Goal: Task Accomplishment & Management: Use online tool/utility

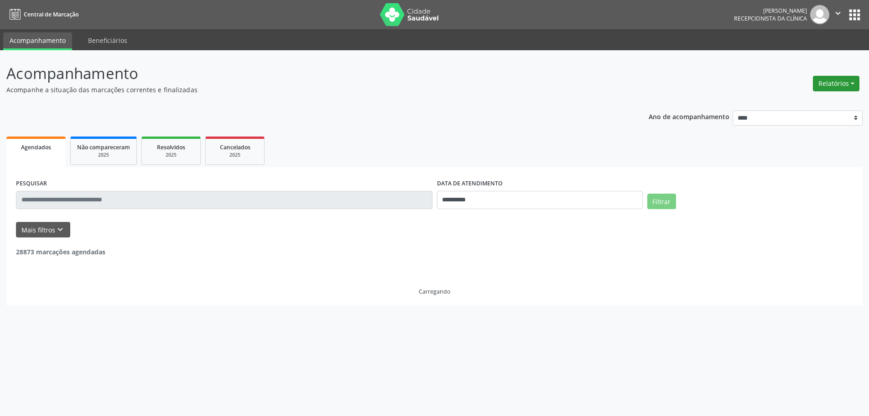
click at [842, 85] on button "Relatórios" at bounding box center [836, 84] width 47 height 16
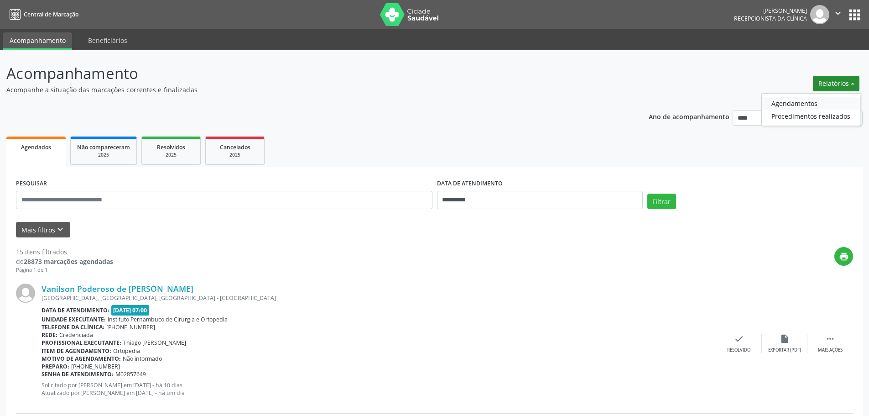
click at [805, 102] on link "Agendamentos" at bounding box center [811, 103] width 98 height 13
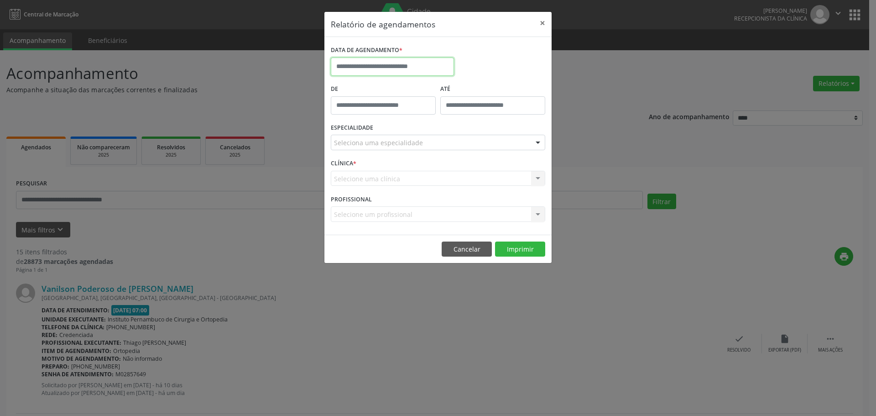
click at [449, 61] on input "text" at bounding box center [392, 67] width 123 height 18
click at [426, 114] on span "31" at bounding box center [421, 114] width 18 height 18
type input "**********"
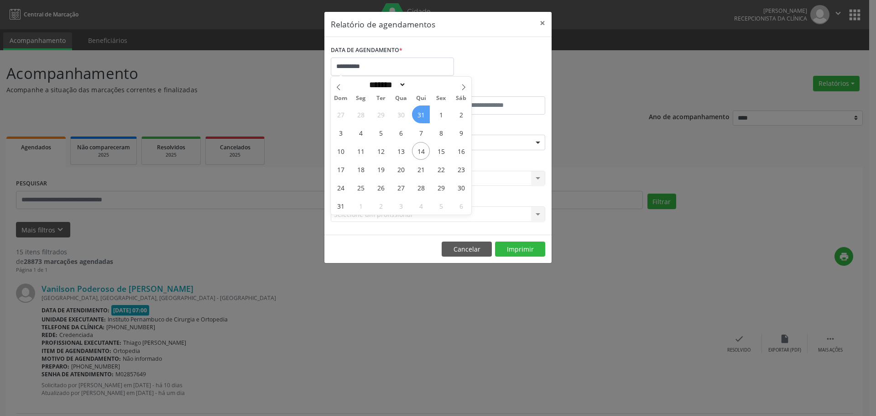
click at [426, 114] on span "31" at bounding box center [421, 114] width 18 height 18
click at [409, 134] on div "ESPECIALIDADE Seleciona uma especialidade Todas as especialidades Alergologia A…" at bounding box center [438, 139] width 219 height 36
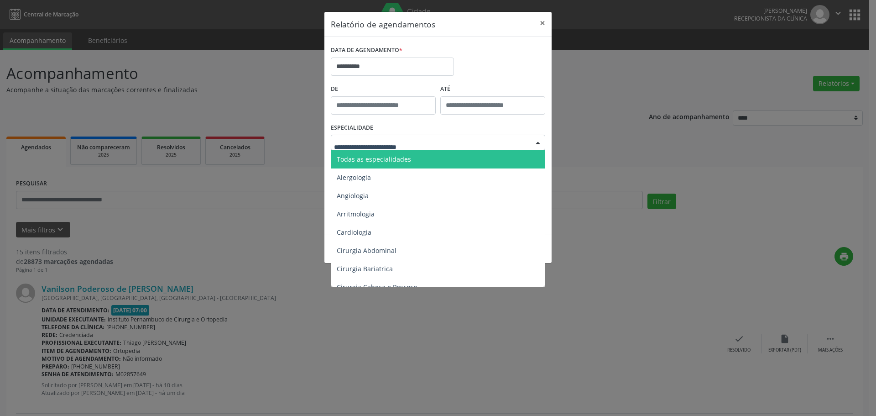
click at [410, 159] on span "Todas as especialidades" at bounding box center [438, 159] width 215 height 18
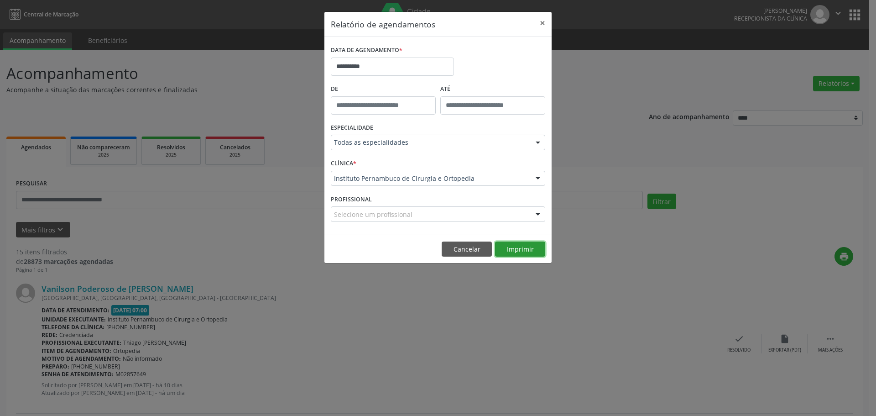
click at [522, 245] on button "Imprimir" at bounding box center [520, 249] width 50 height 16
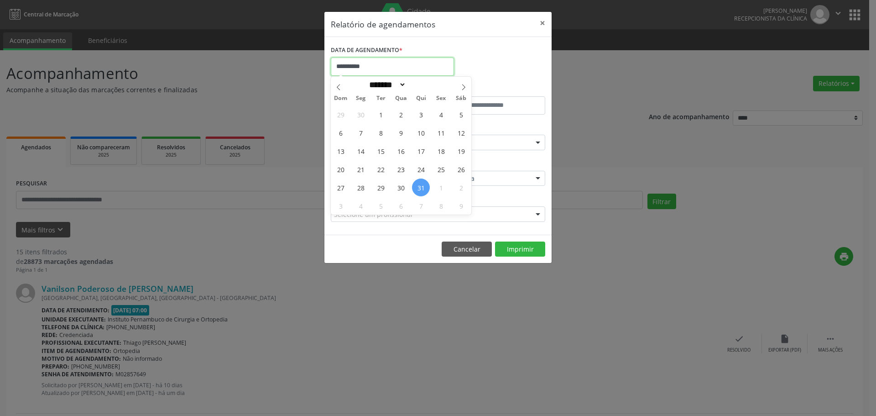
click at [379, 63] on input "**********" at bounding box center [392, 67] width 123 height 18
click at [482, 96] on input "text" at bounding box center [492, 105] width 105 height 18
type input "*****"
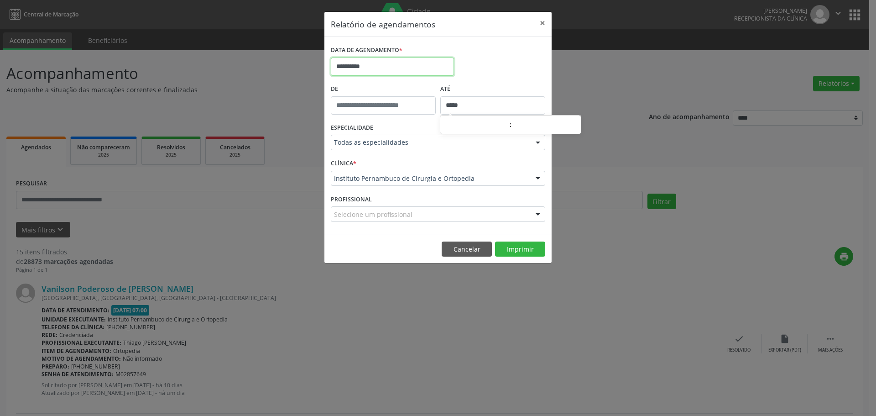
click at [422, 62] on input "**********" at bounding box center [392, 67] width 123 height 18
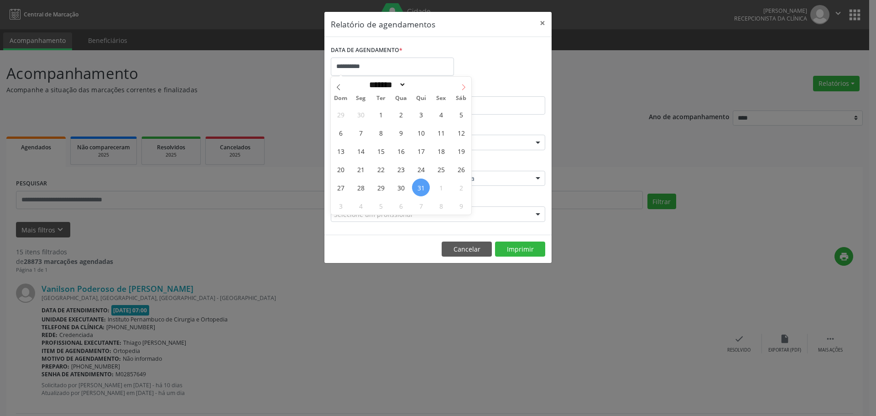
click at [457, 91] on span at bounding box center [464, 85] width 16 height 16
select select "*"
click at [421, 146] on span "14" at bounding box center [421, 151] width 18 height 18
type input "**********"
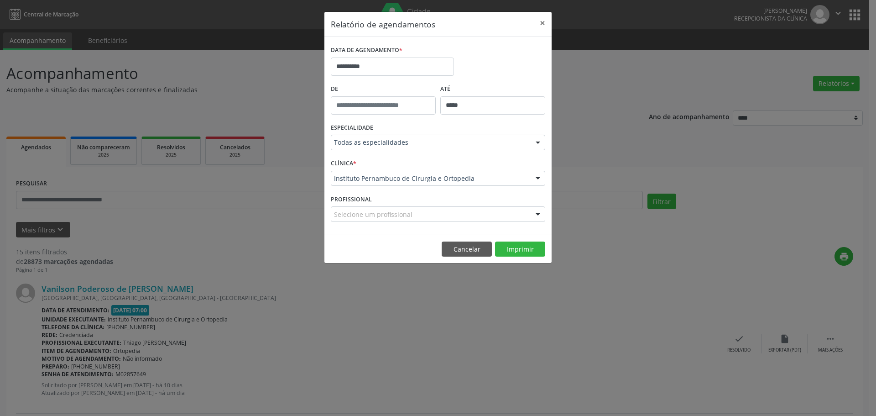
click at [426, 136] on div "Todas as especialidades" at bounding box center [438, 143] width 214 height 16
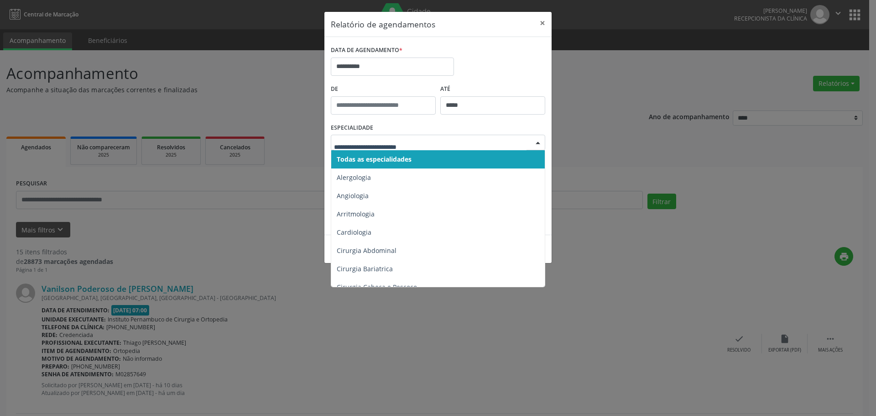
click at [413, 155] on span "Todas as especialidades" at bounding box center [438, 159] width 215 height 18
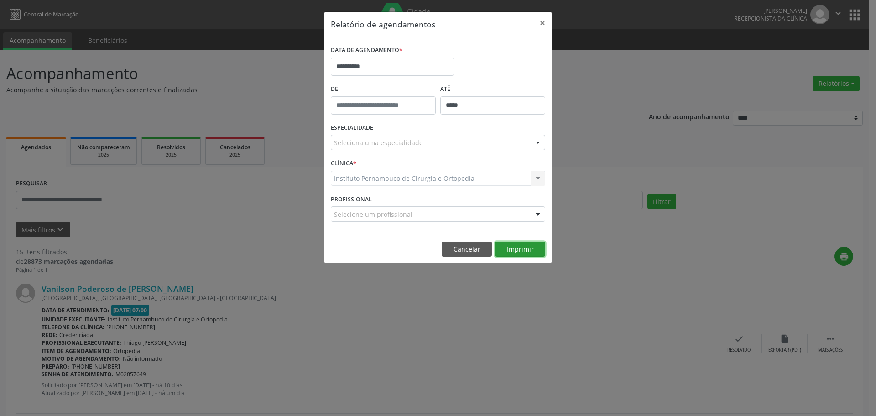
click at [528, 247] on button "Imprimir" at bounding box center [520, 249] width 50 height 16
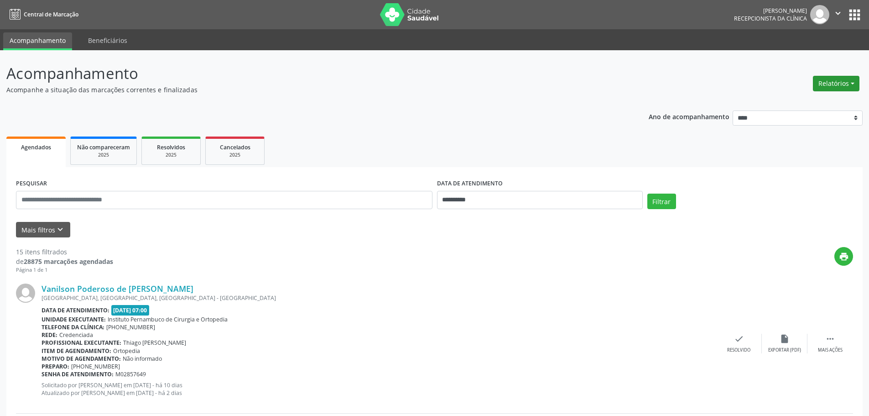
drag, startPoint x: 842, startPoint y: 83, endPoint x: 829, endPoint y: 88, distance: 13.3
click at [842, 82] on button "Relatórios" at bounding box center [836, 84] width 47 height 16
click at [770, 105] on link "Agendamentos" at bounding box center [811, 103] width 98 height 13
select select "*"
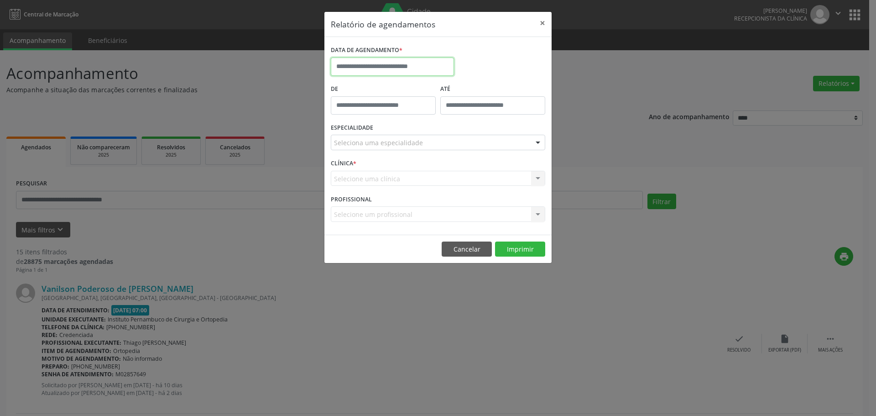
click at [434, 72] on input "text" at bounding box center [392, 67] width 123 height 18
click at [421, 116] on span "31" at bounding box center [421, 114] width 18 height 18
type input "**********"
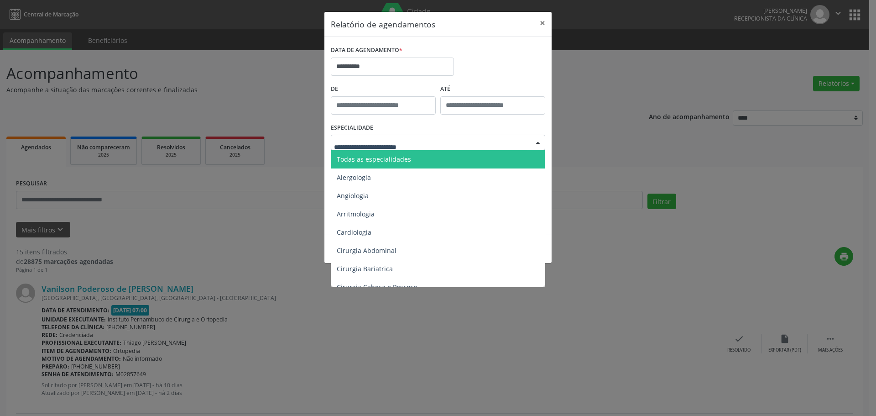
click at [418, 160] on span "Todas as especialidades" at bounding box center [438, 159] width 215 height 18
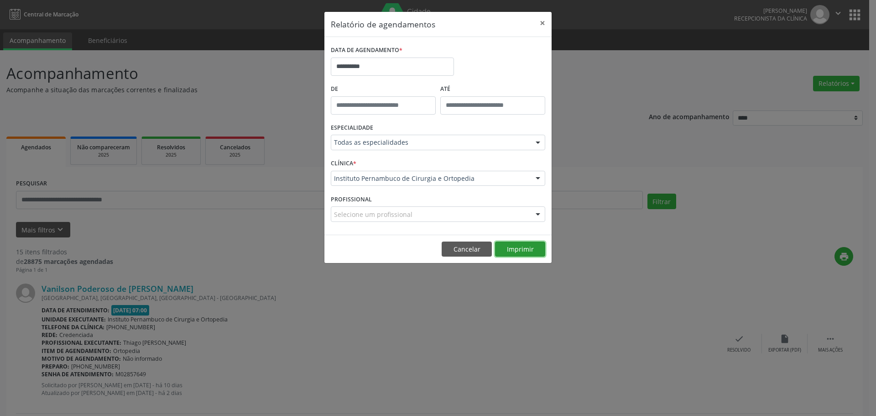
click at [526, 247] on button "Imprimir" at bounding box center [520, 249] width 50 height 16
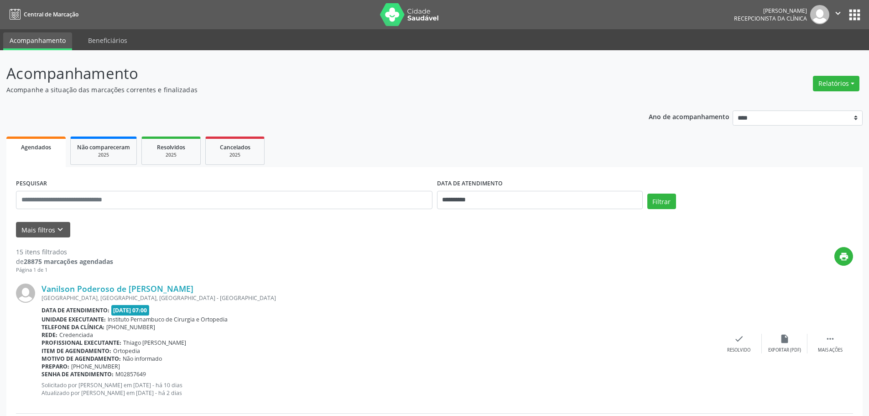
drag, startPoint x: 837, startPoint y: 86, endPoint x: 829, endPoint y: 93, distance: 10.3
click at [837, 85] on button "Relatórios" at bounding box center [836, 84] width 47 height 16
click at [813, 104] on link "Agendamentos" at bounding box center [811, 103] width 98 height 13
select select "*"
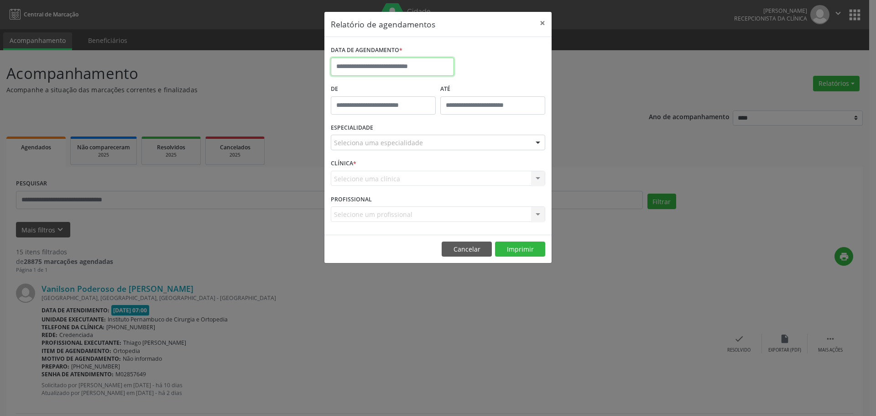
click at [393, 63] on input "text" at bounding box center [392, 67] width 123 height 18
click at [418, 154] on span "14" at bounding box center [421, 151] width 18 height 18
type input "**********"
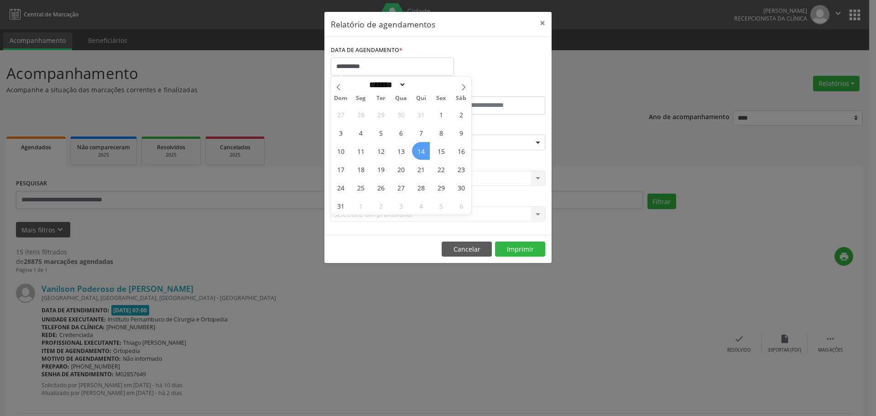
click at [418, 154] on span "14" at bounding box center [421, 151] width 18 height 18
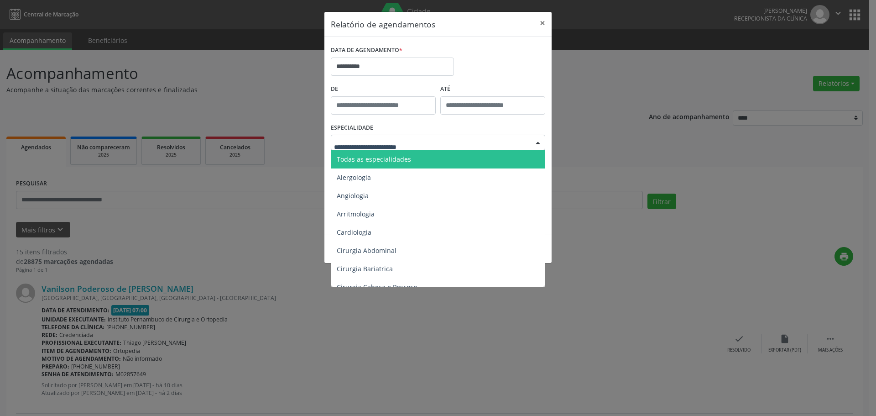
click at [411, 158] on span "Todas as especialidades" at bounding box center [438, 159] width 215 height 18
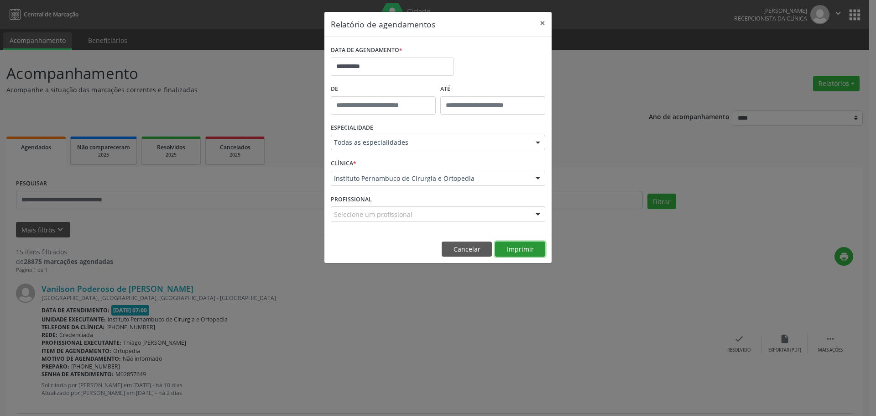
click at [521, 253] on button "Imprimir" at bounding box center [520, 249] width 50 height 16
